Goal: Check status: Check status

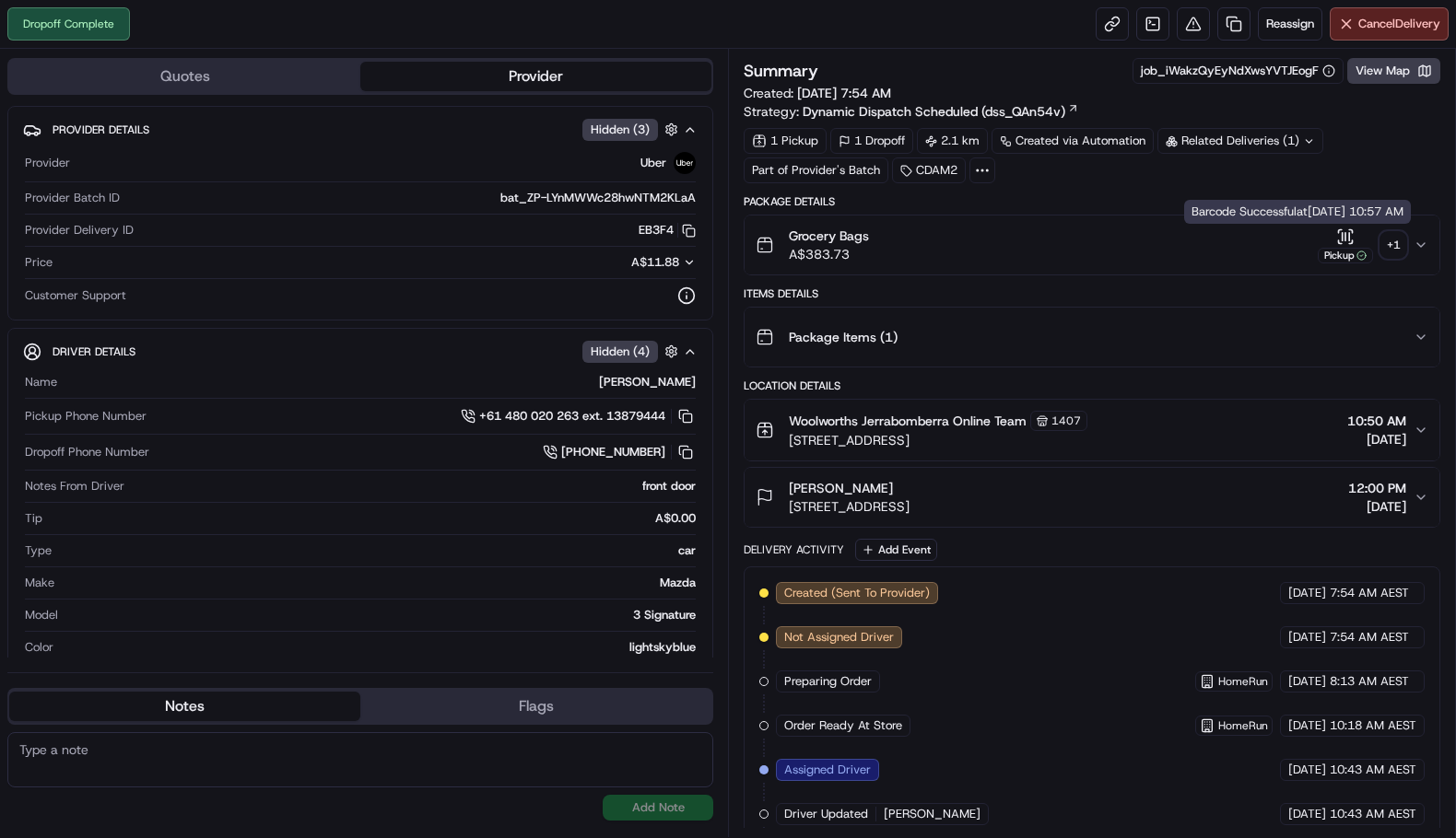
click at [1388, 242] on div "+ 1" at bounding box center [1393, 245] width 26 height 26
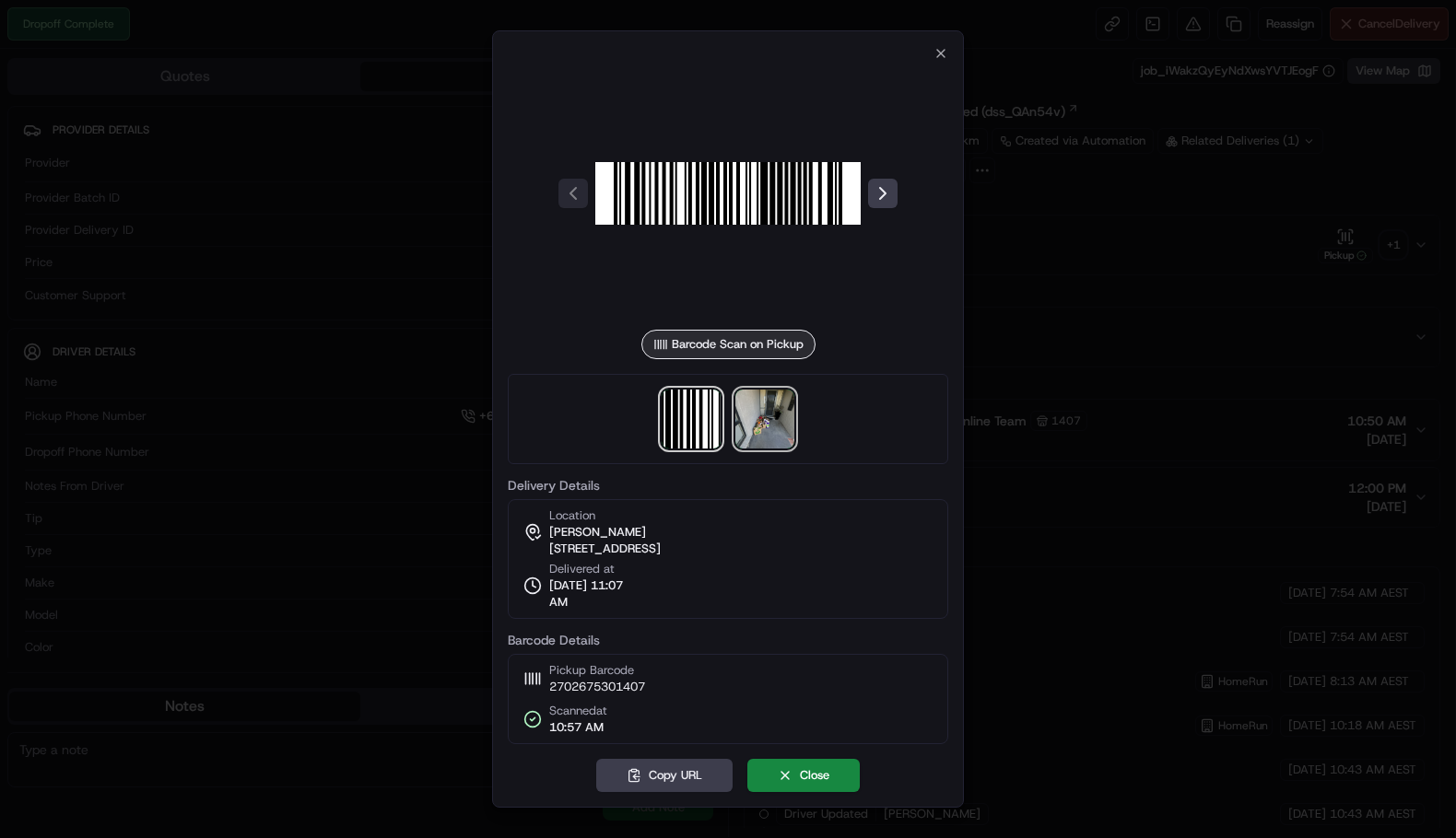
click at [738, 412] on img at bounding box center [764, 419] width 59 height 59
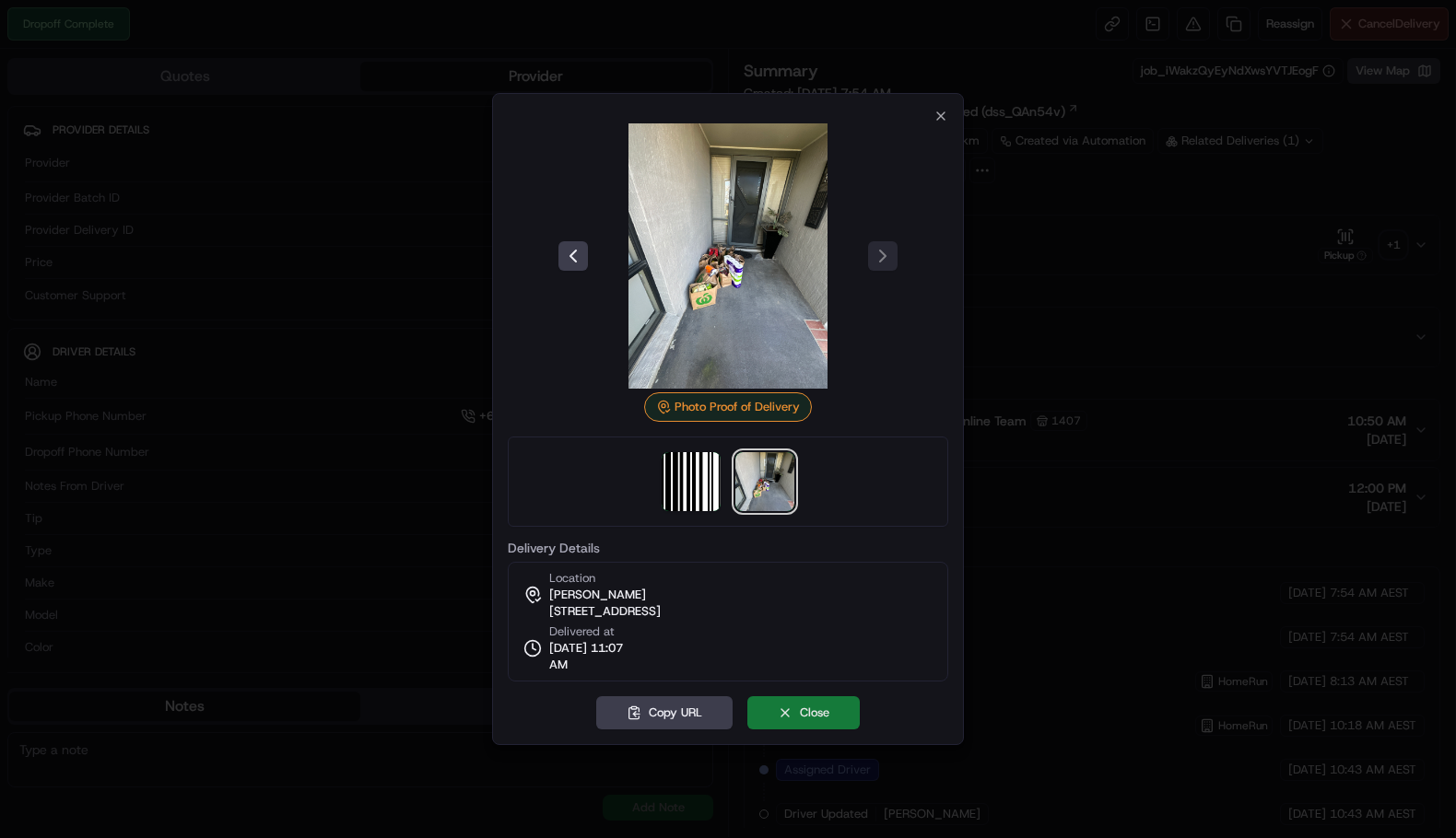
click at [817, 717] on button "Close" at bounding box center [803, 712] width 112 height 33
